Goal: Communication & Community: Answer question/provide support

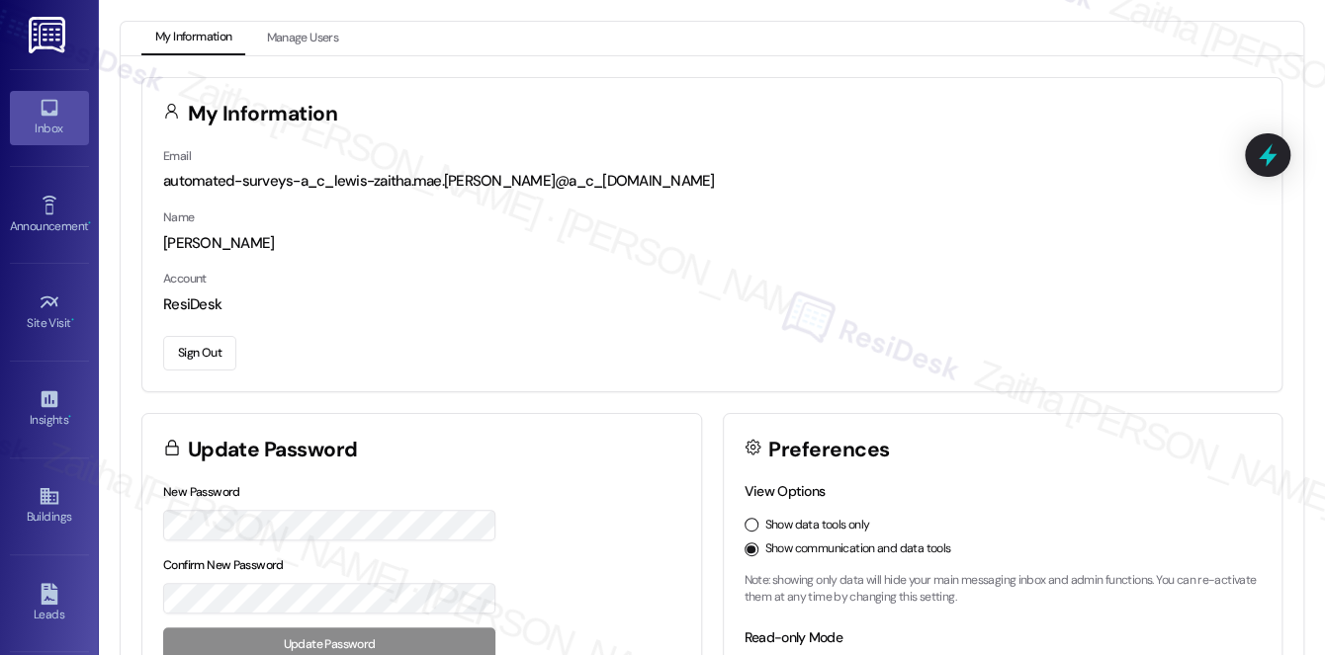
click at [46, 122] on div "Inbox" at bounding box center [49, 129] width 99 height 20
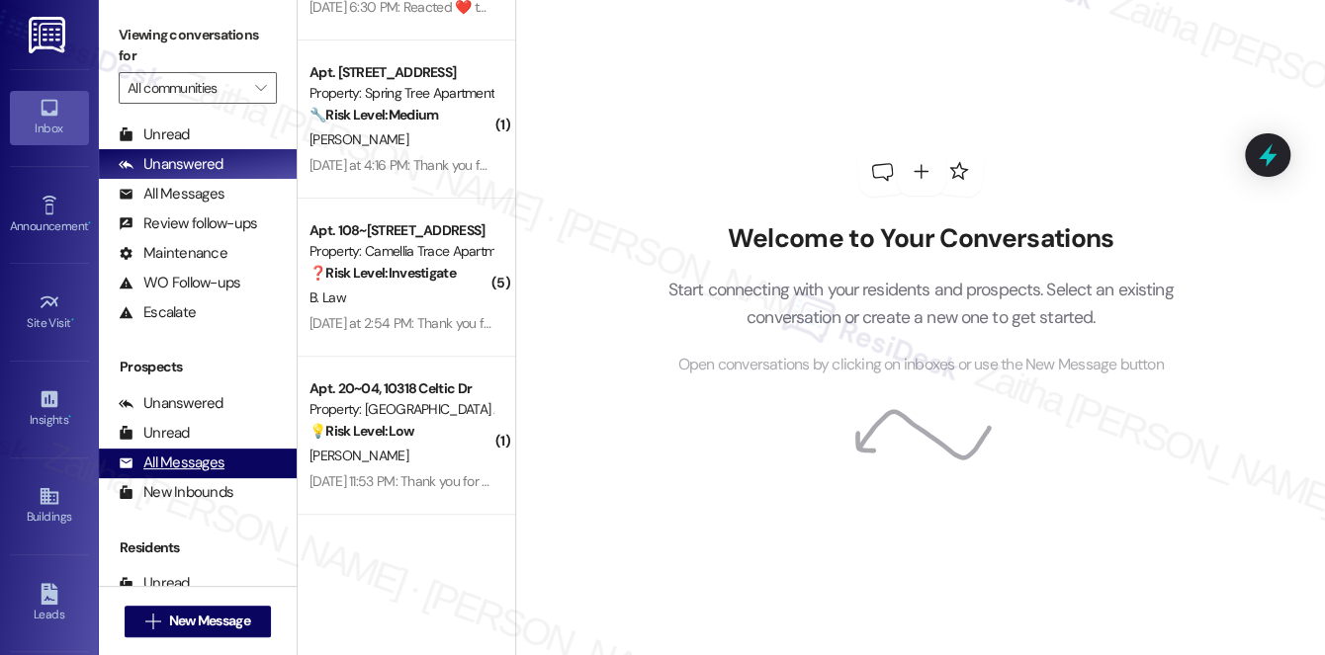
scroll to position [89, 0]
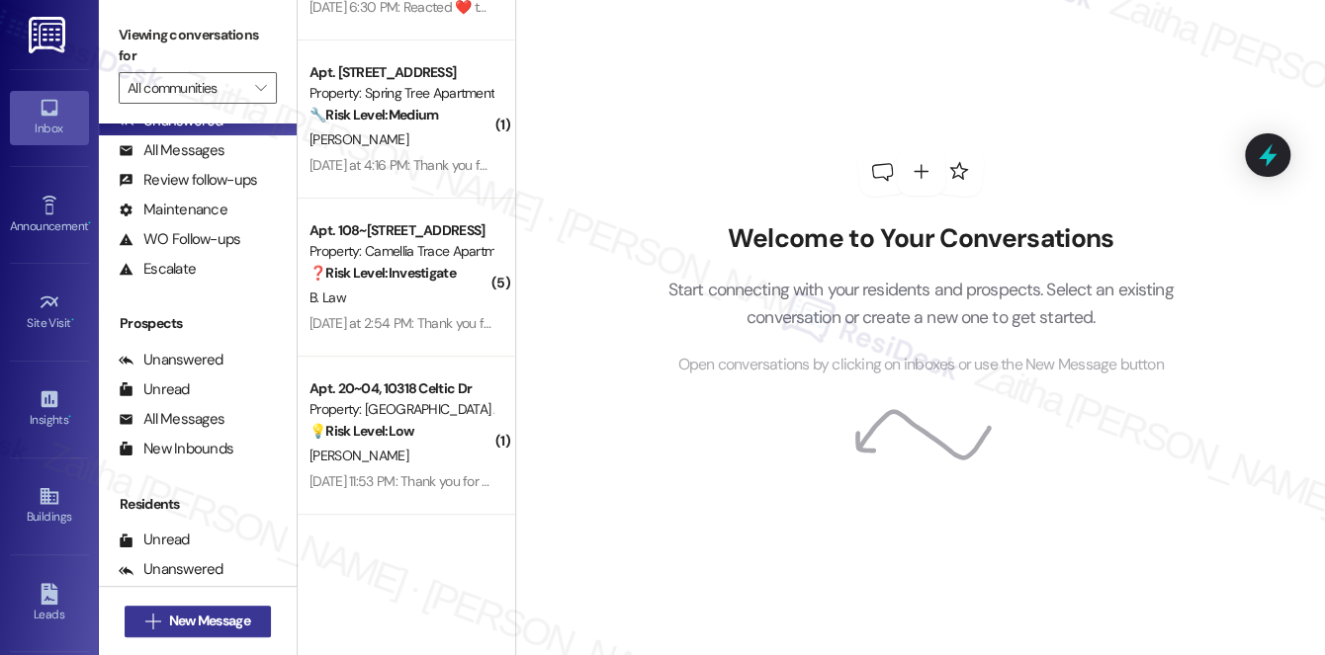
click at [237, 623] on span "New Message" at bounding box center [209, 621] width 81 height 21
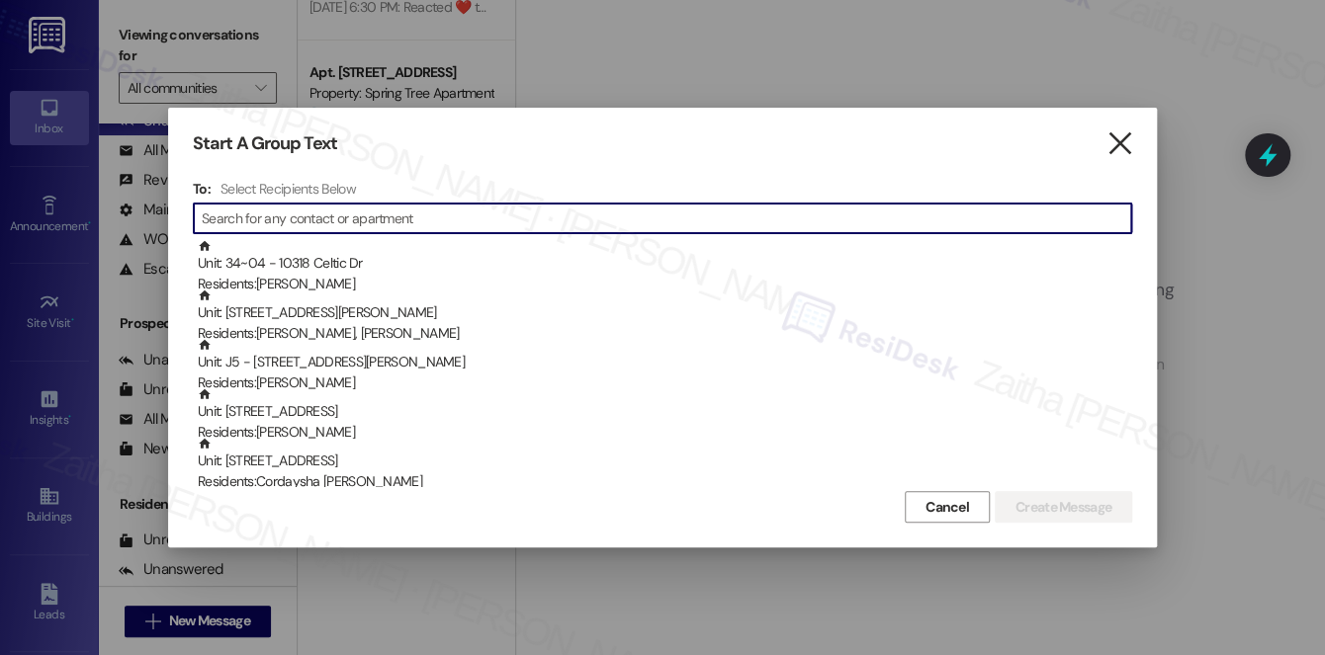
click at [1115, 149] on icon "" at bounding box center [1118, 143] width 27 height 21
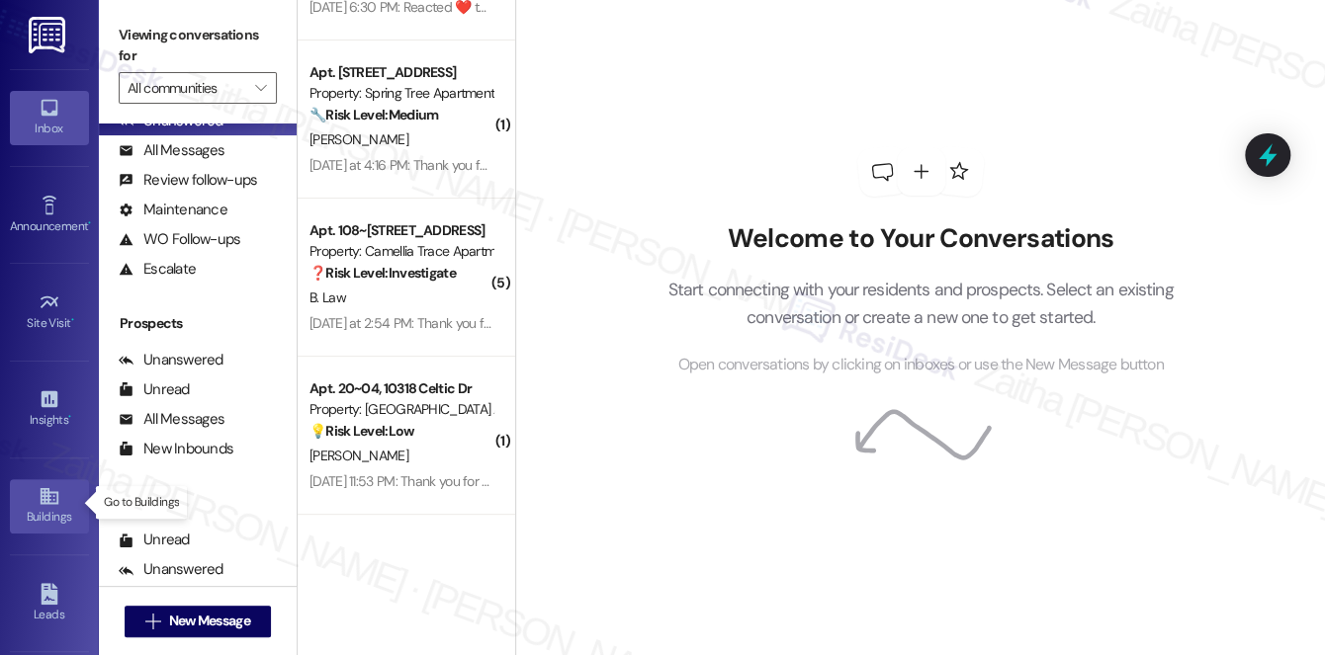
click at [49, 507] on div "Buildings" at bounding box center [49, 517] width 99 height 20
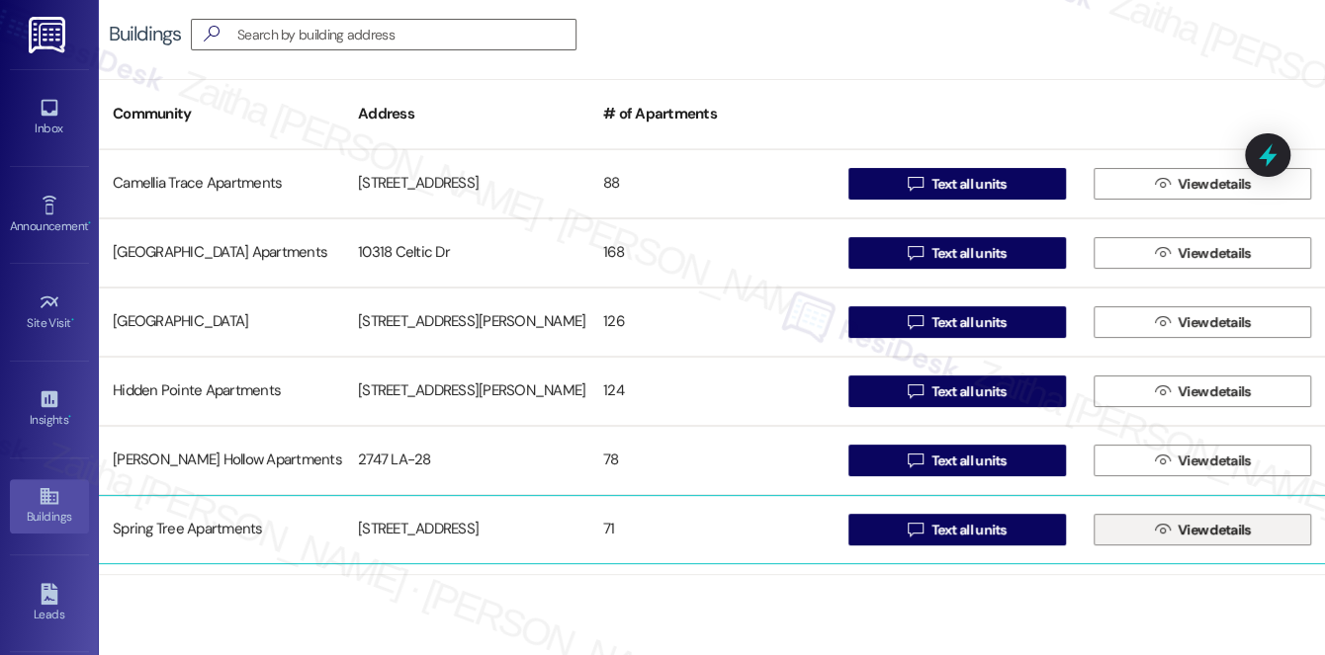
click at [1231, 532] on span "View details" at bounding box center [1213, 530] width 73 height 21
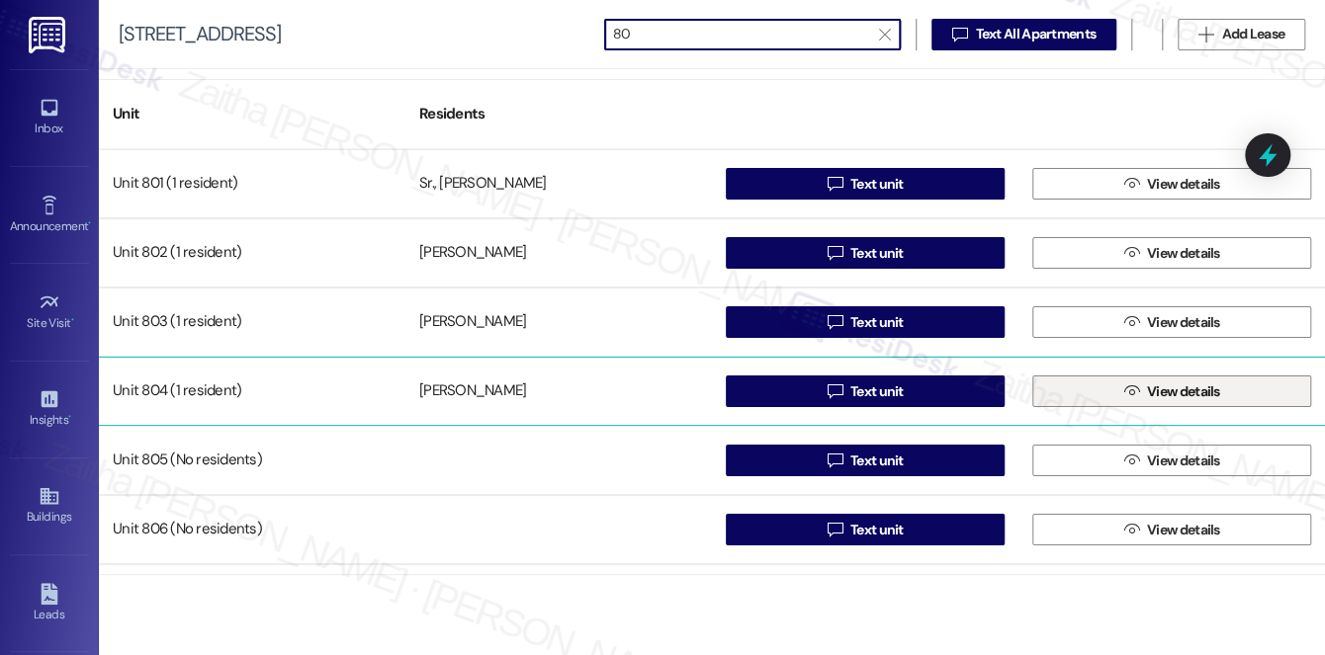
type input "80"
click at [1178, 387] on span "View details" at bounding box center [1183, 392] width 73 height 21
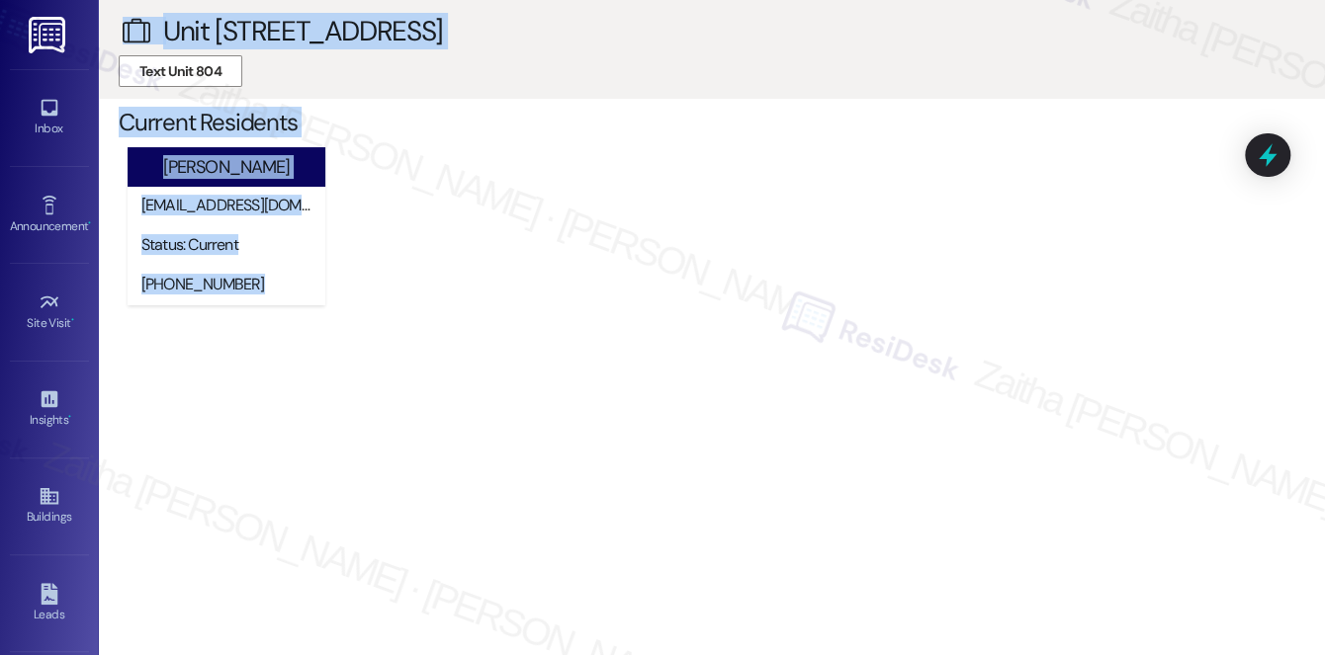
click at [766, 319] on div "[PERSON_NAME] [EMAIL_ADDRESS][DOMAIN_NAME] Status: Current [PHONE_NUMBER] Need …" at bounding box center [722, 233] width 1206 height 182
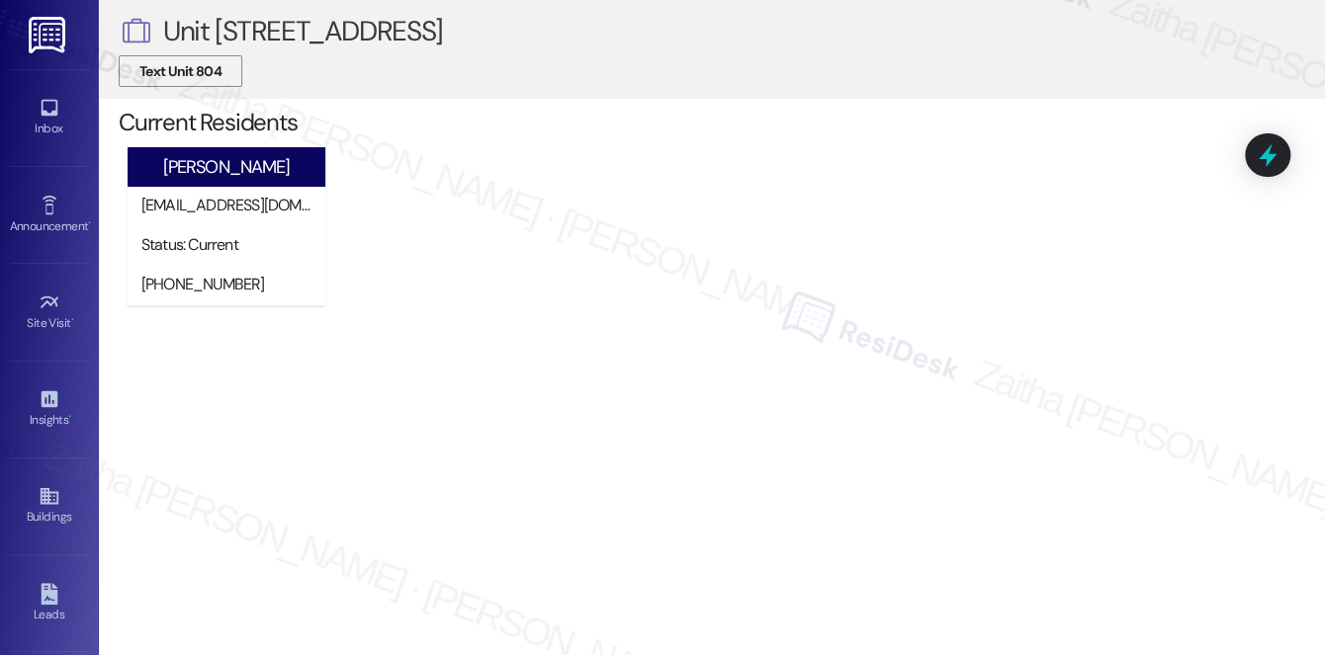
click at [193, 75] on span "Text Unit 804" at bounding box center [180, 71] width 82 height 21
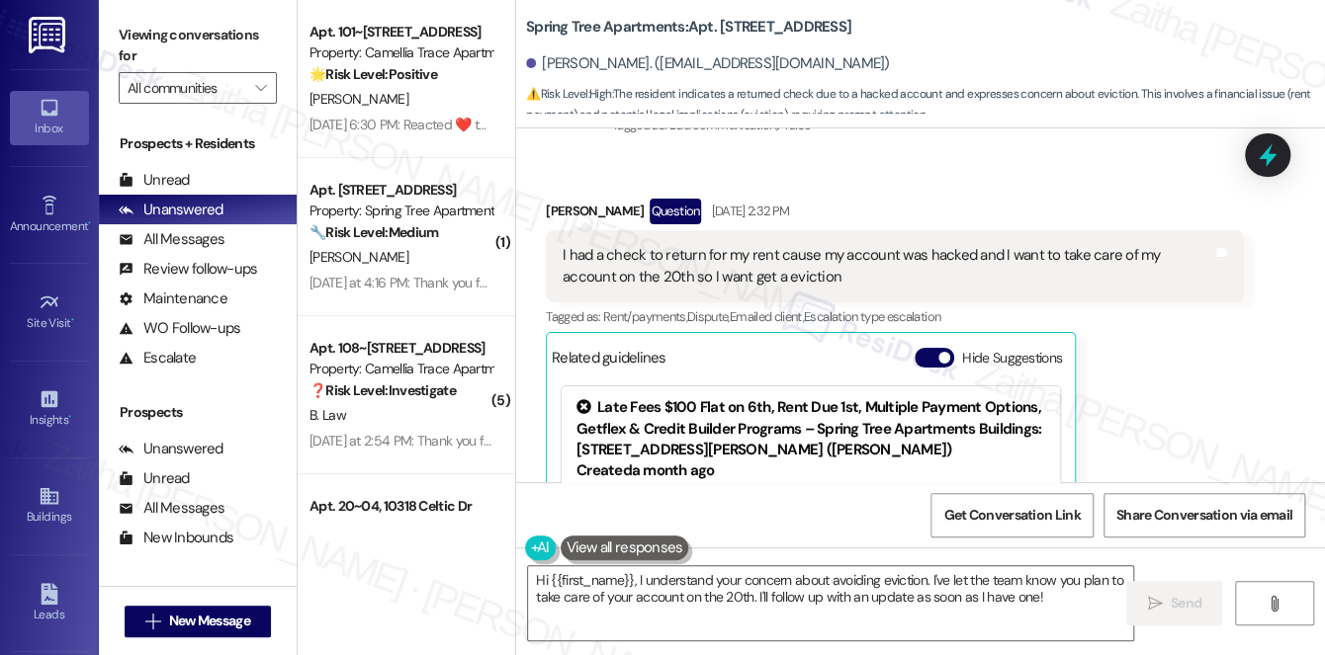
scroll to position [719, 0]
click at [930, 357] on button "Hide Suggestions" at bounding box center [934, 356] width 40 height 20
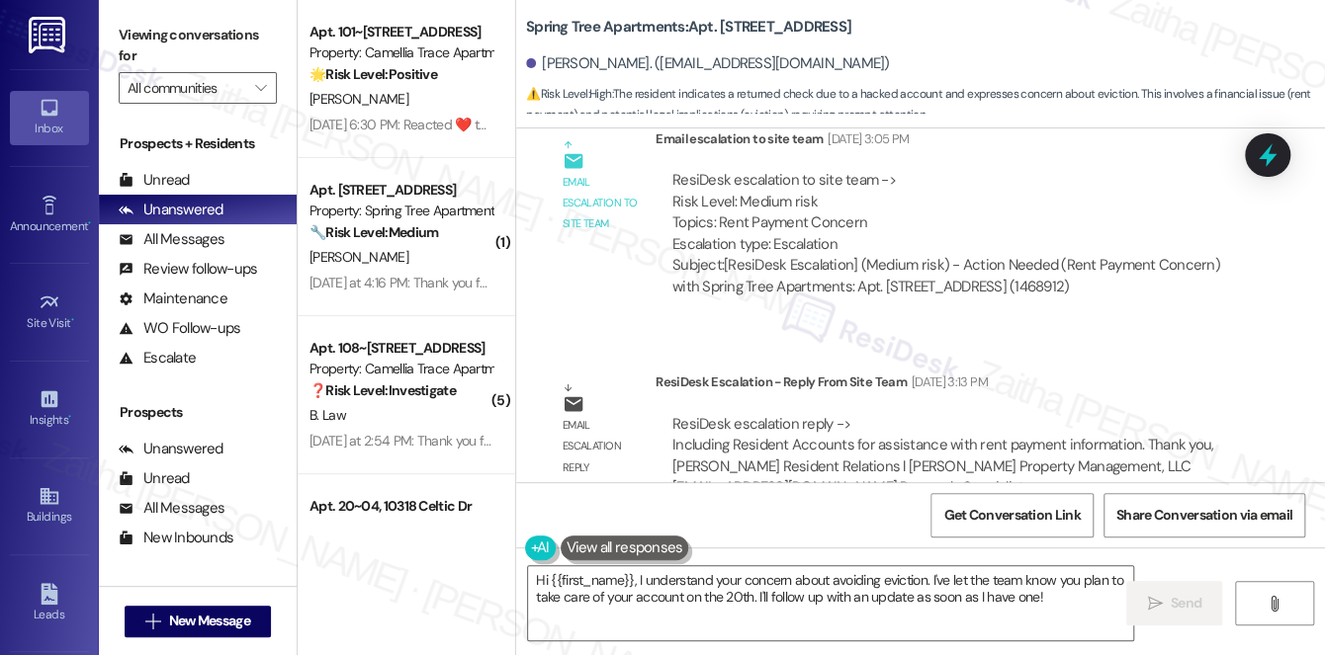
scroll to position [1264, 0]
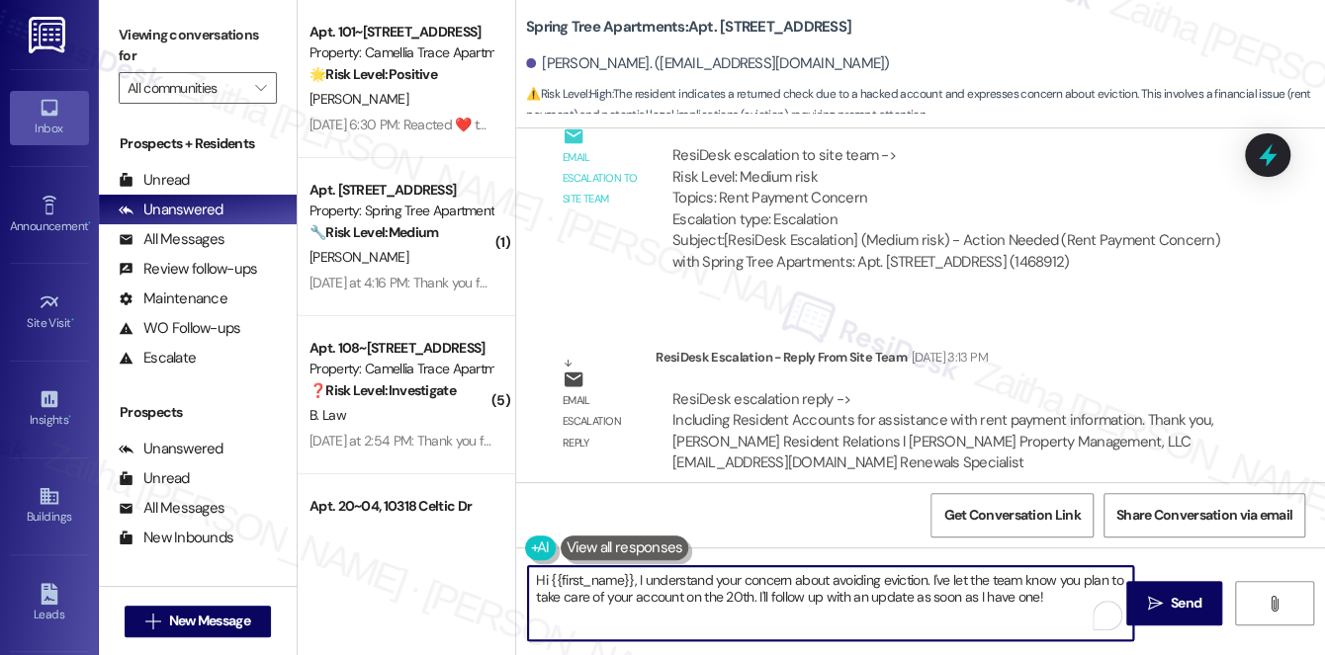
drag, startPoint x: 634, startPoint y: 573, endPoint x: 1060, endPoint y: 610, distance: 427.6
click at [1060, 610] on textarea "Hi {{first_name}}, I understand your concern about avoiding eviction. I've let …" at bounding box center [830, 603] width 605 height 74
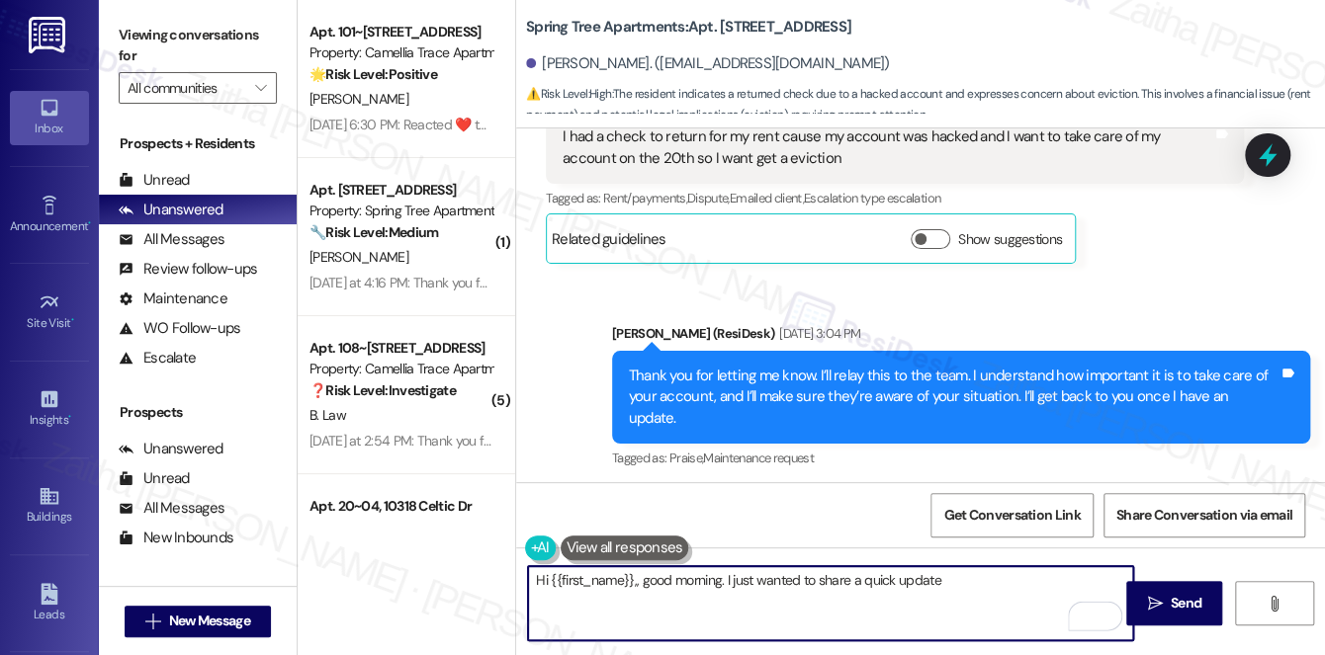
scroll to position [815, 0]
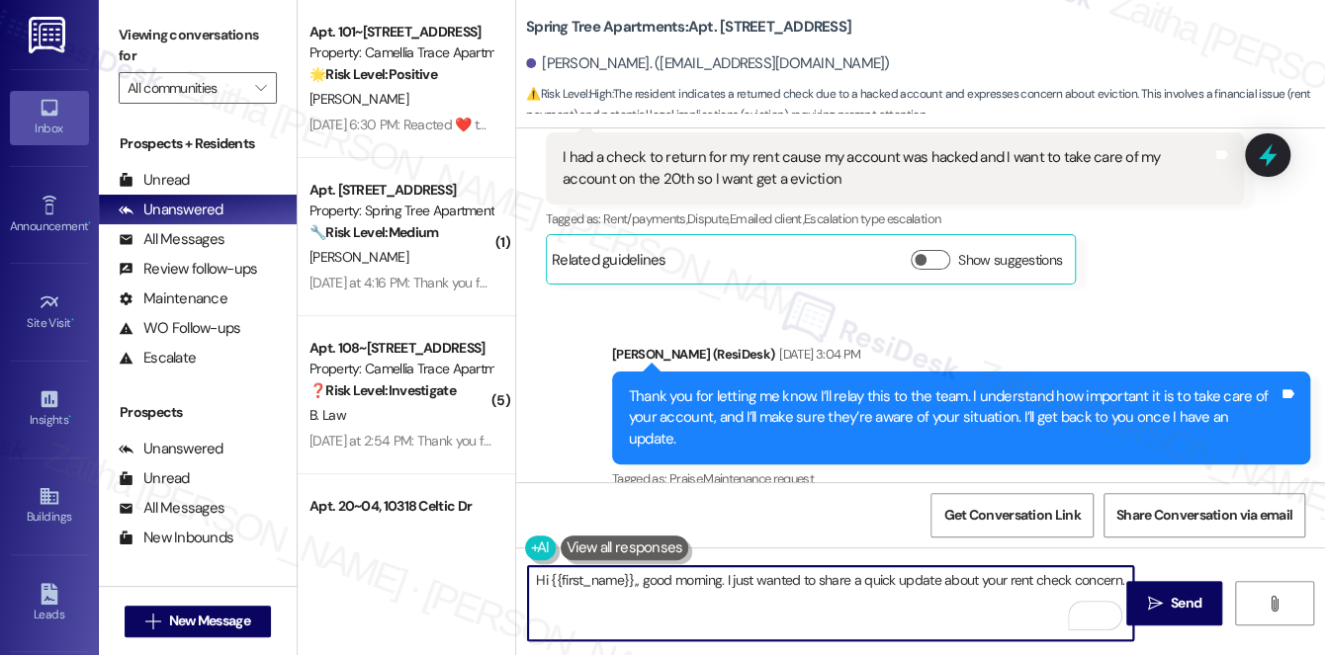
click at [1115, 576] on textarea "Hi {{first_name}},, good morning. I just wanted to share a quick update about y…" at bounding box center [830, 603] width 605 height 74
paste textarea "someone from our resident accounting team will reach out [DATE]. Let them know …"
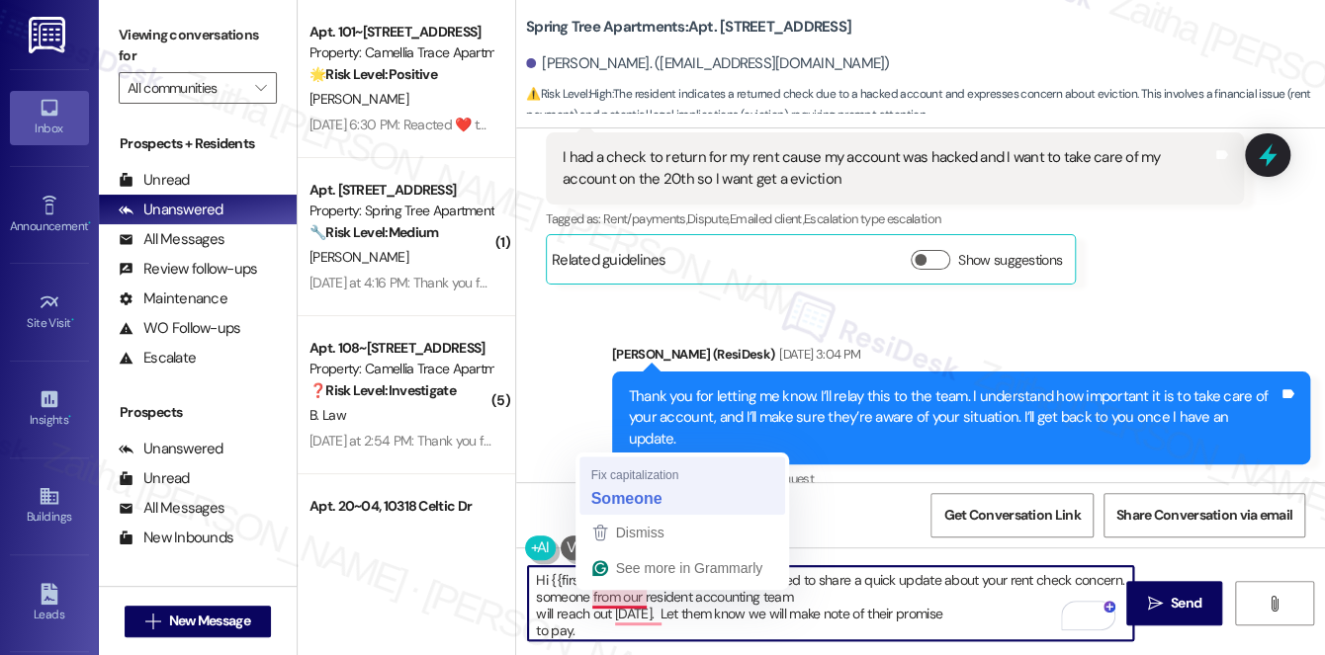
type textarea "Hi {{first_name}},, good morning. I just wanted to share a quick update about y…"
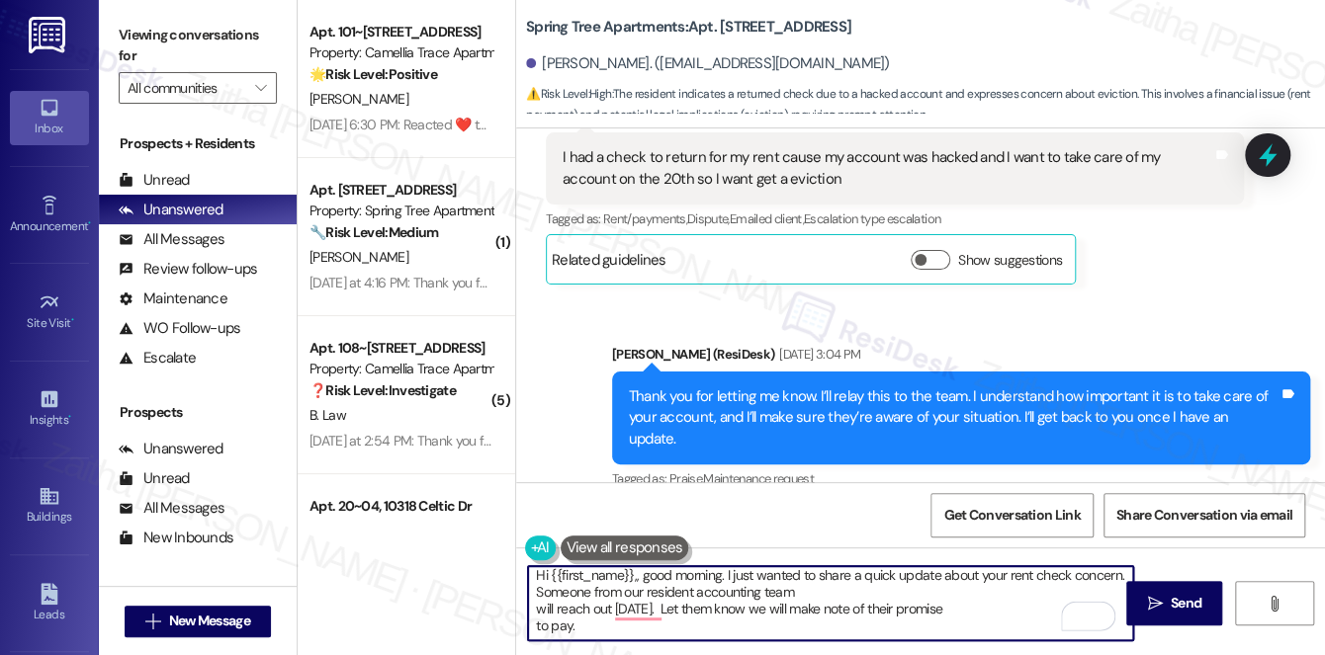
scroll to position [5, 0]
drag, startPoint x: 530, startPoint y: 580, endPoint x: 600, endPoint y: 633, distance: 87.6
click at [600, 633] on textarea "Hi {{first_name}},, good morning. I just wanted to share a quick update about y…" at bounding box center [830, 603] width 605 height 74
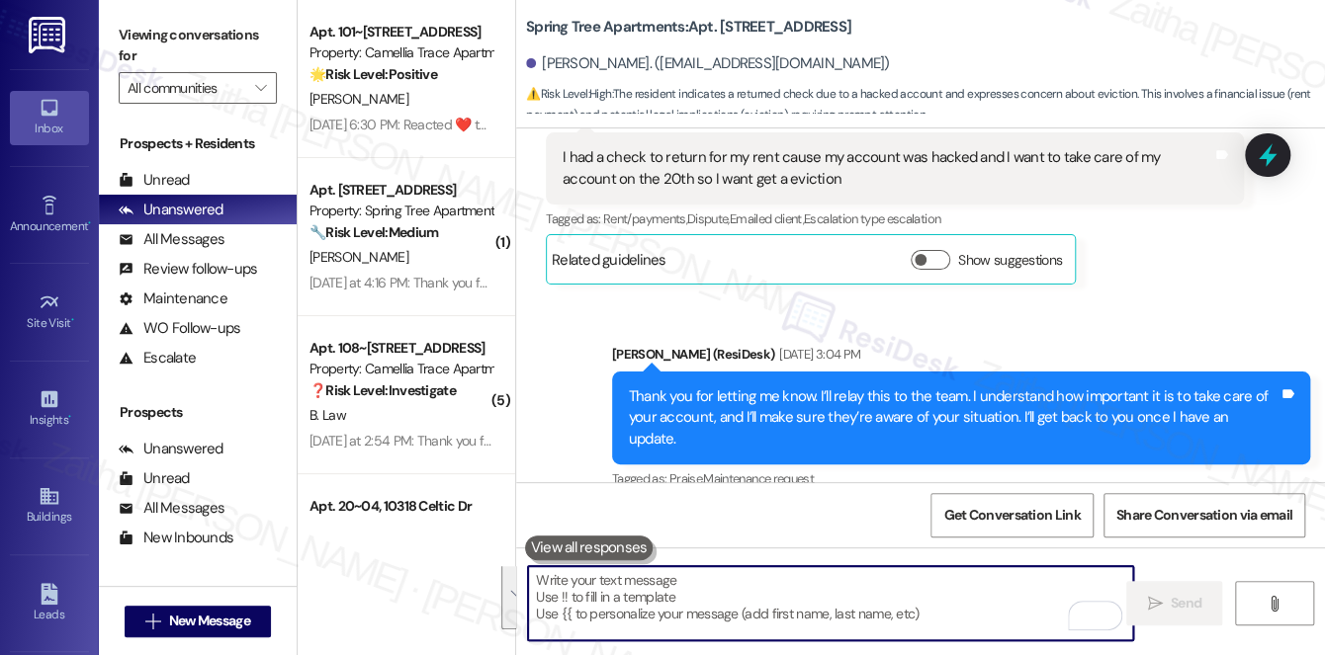
scroll to position [0, 0]
click at [851, 323] on div "Sent via SMS [PERSON_NAME] (ResiDesk) [DATE] 3:04 PM Thank you for letting me k…" at bounding box center [920, 405] width 809 height 210
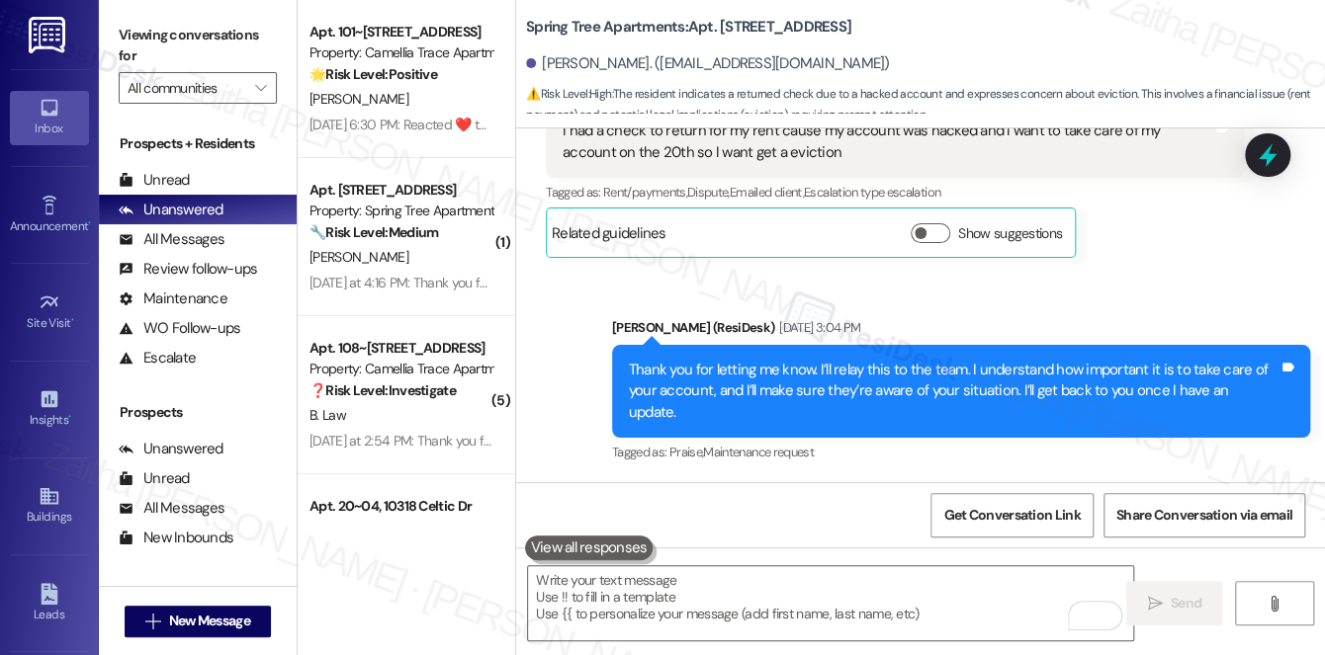
scroll to position [815, 0]
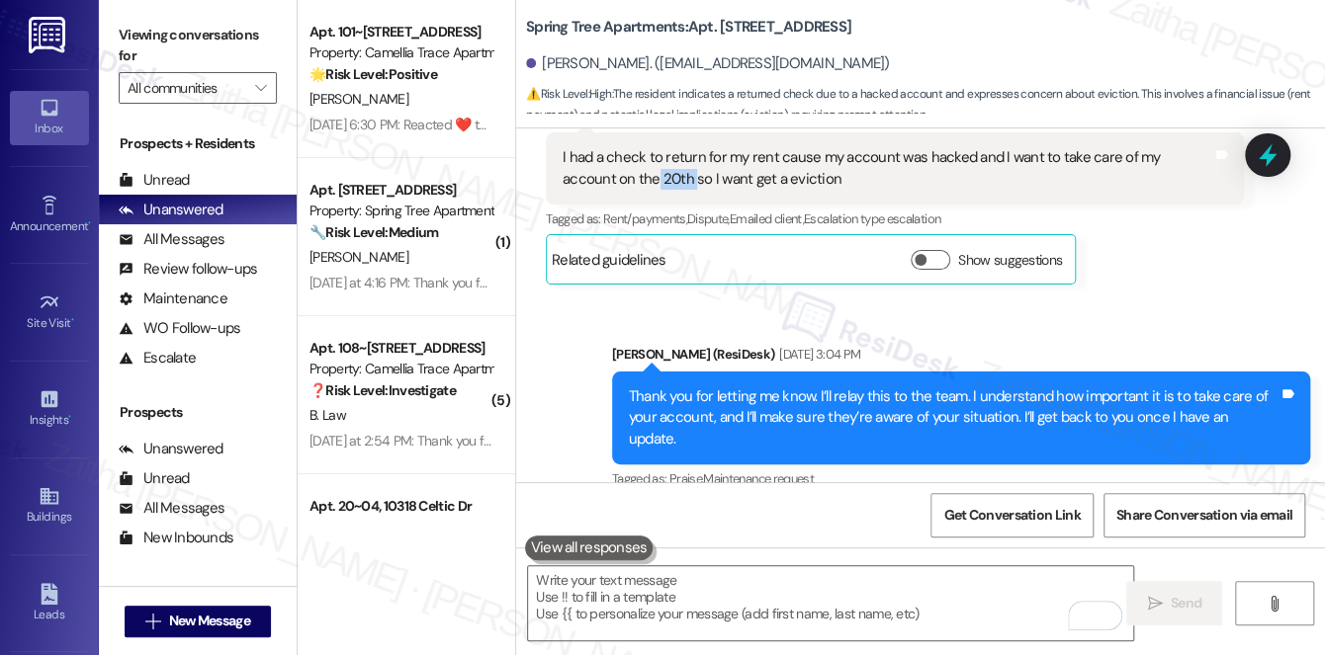
drag, startPoint x: 601, startPoint y: 178, endPoint x: 637, endPoint y: 179, distance: 35.6
click at [637, 179] on div "I had a check to return for my rent cause my account was hacked and I want to t…" at bounding box center [886, 168] width 649 height 43
copy div "20th"
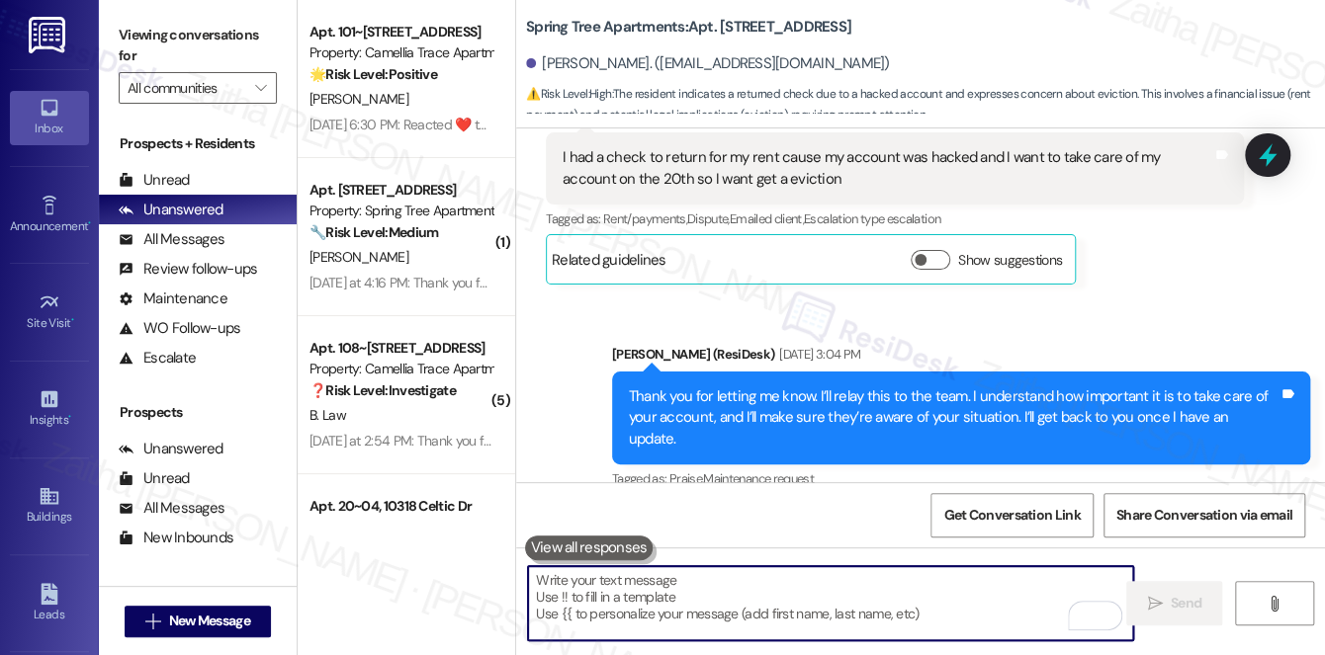
click at [661, 593] on textarea "To enrich screen reader interactions, please activate Accessibility in Grammarl…" at bounding box center [830, 603] width 605 height 74
paste textarea "Hi {{first_name}}, good morning. I just wanted to give you a quick update regar…"
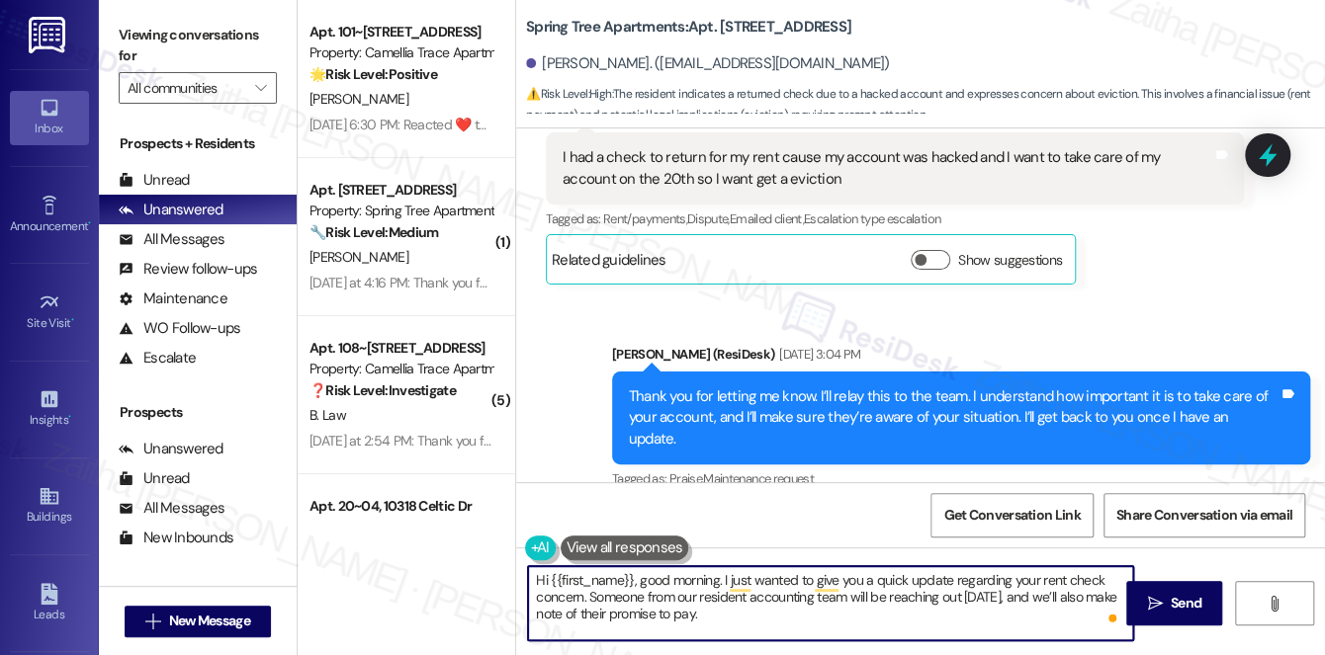
click at [594, 615] on textarea "Hi {{first_name}}, good morning. I just wanted to give you a quick update regar…" at bounding box center [830, 603] width 605 height 74
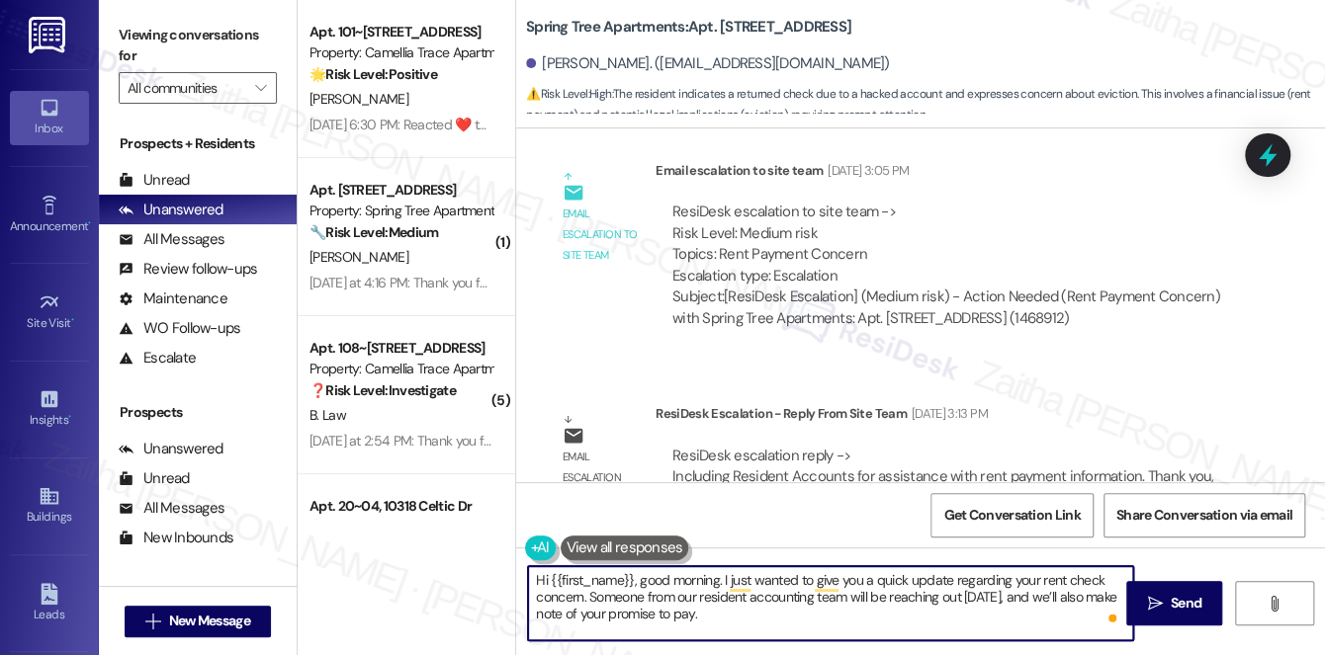
scroll to position [1264, 0]
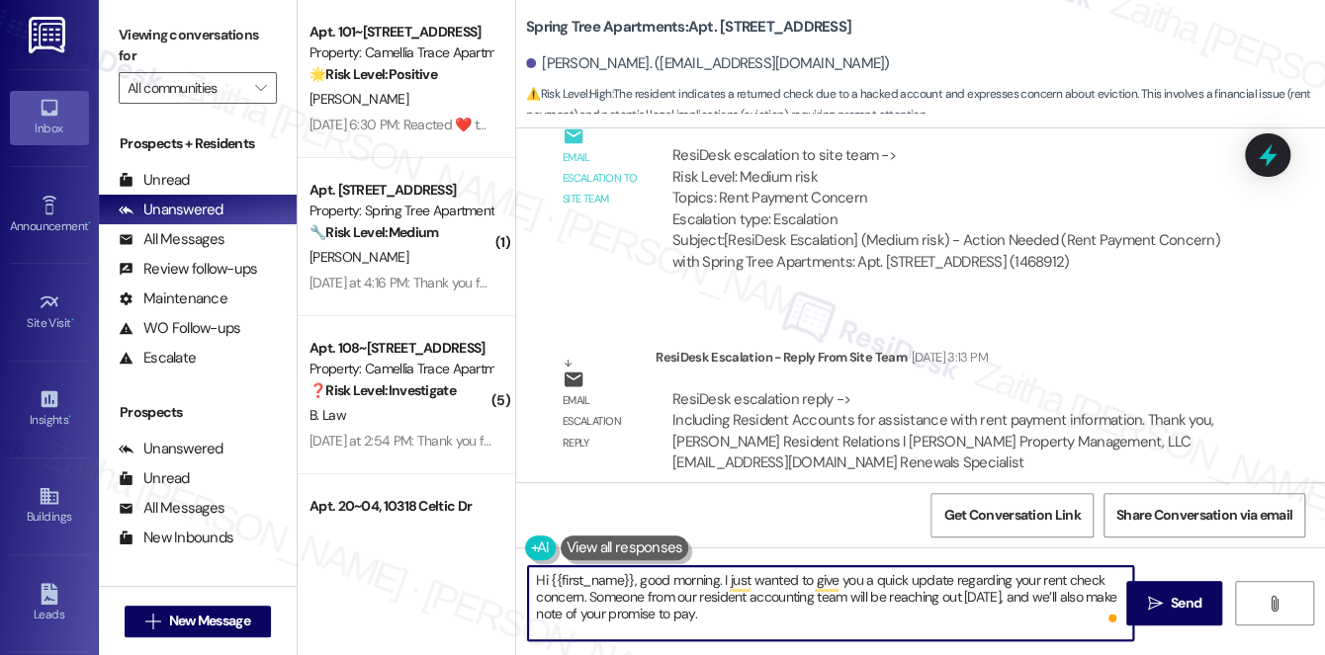
type textarea "Hi {{first_name}}, good morning. I just wanted to give you a quick update regar…"
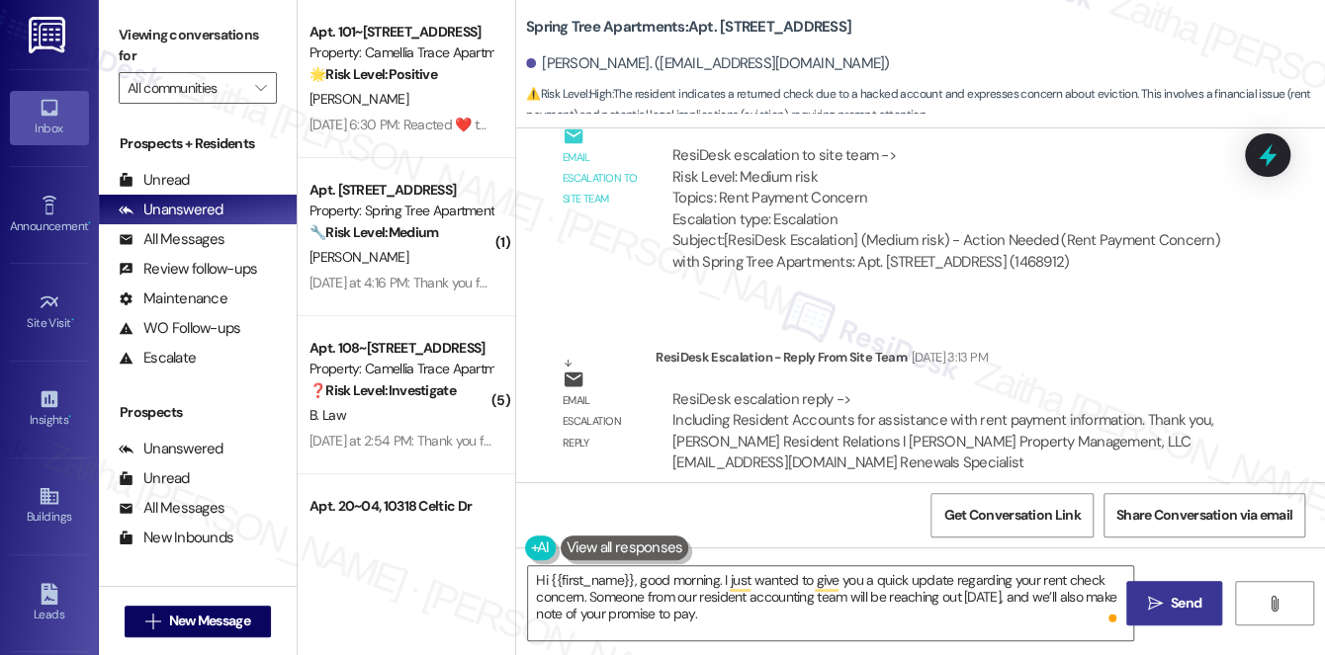
click at [1164, 612] on span " Send" at bounding box center [1174, 603] width 62 height 21
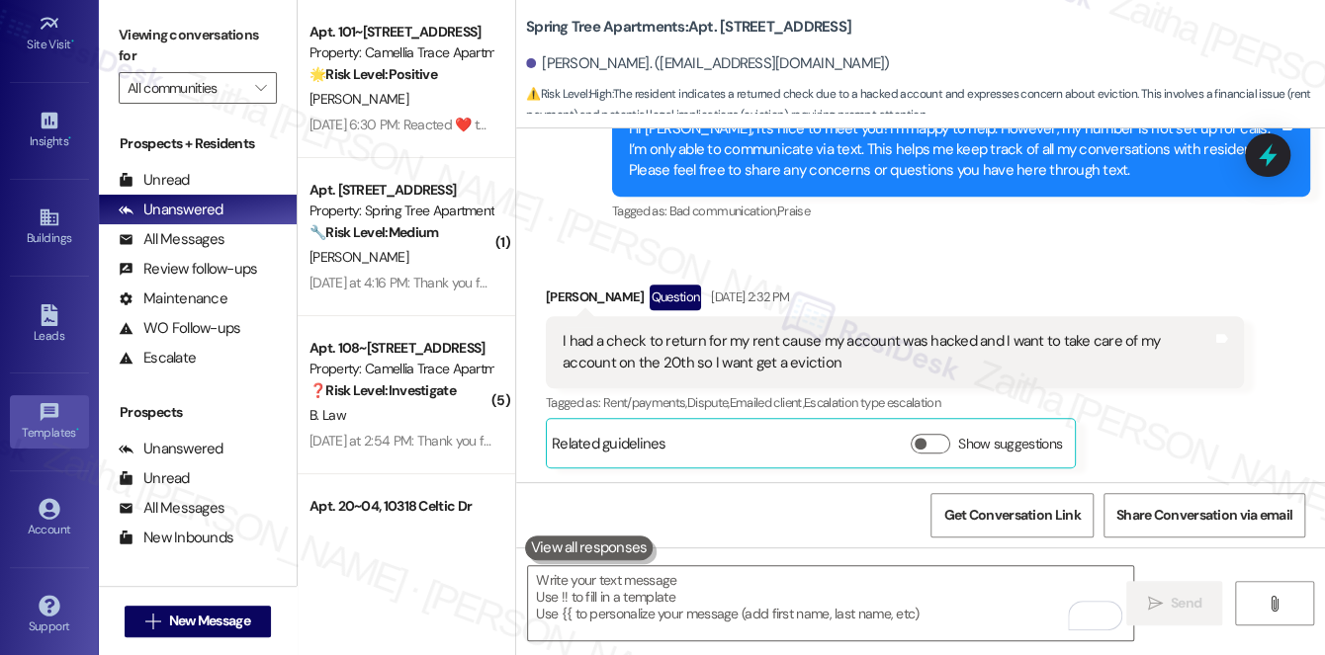
scroll to position [280, 0]
click at [42, 520] on div "Account" at bounding box center [49, 529] width 99 height 20
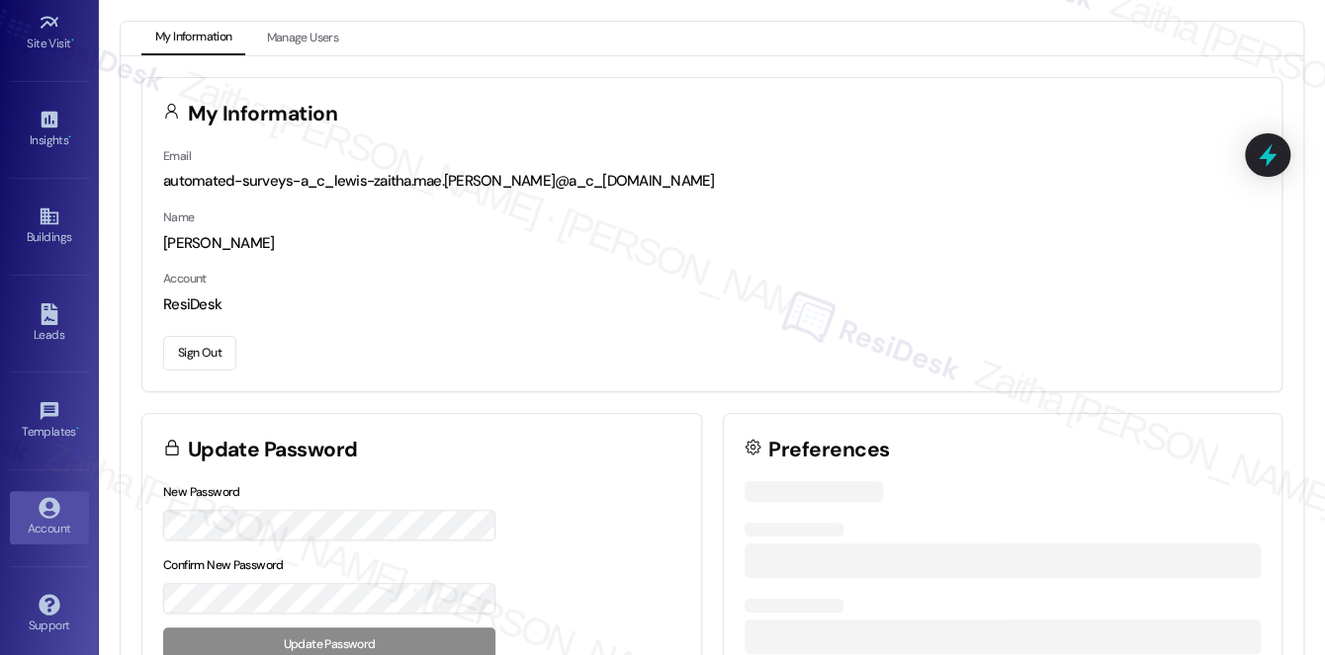
click at [200, 356] on button "Sign Out" at bounding box center [199, 353] width 73 height 35
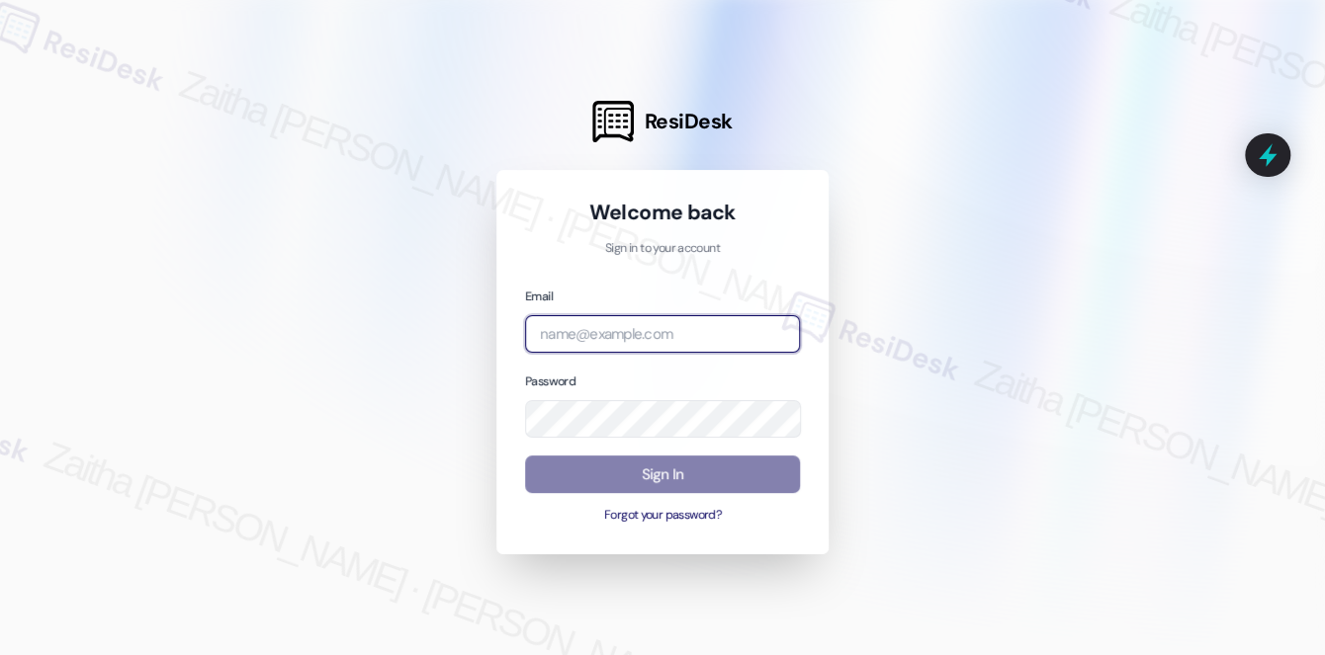
click at [604, 327] on input "email" at bounding box center [662, 334] width 275 height 39
type input "[EMAIL_ADDRESS][PERSON_NAME][DOMAIN_NAME]"
